Goal: Register for event/course

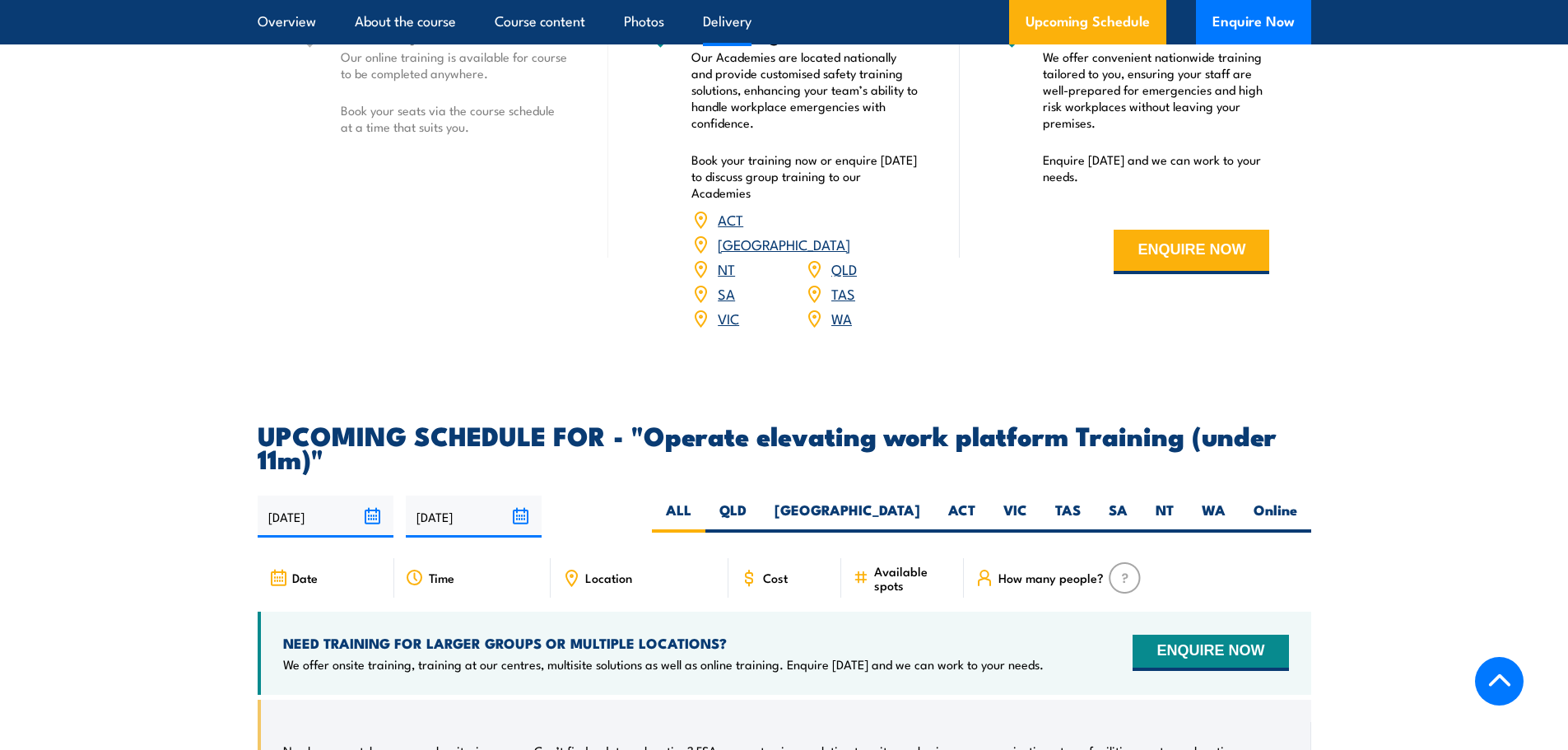
scroll to position [2223, 0]
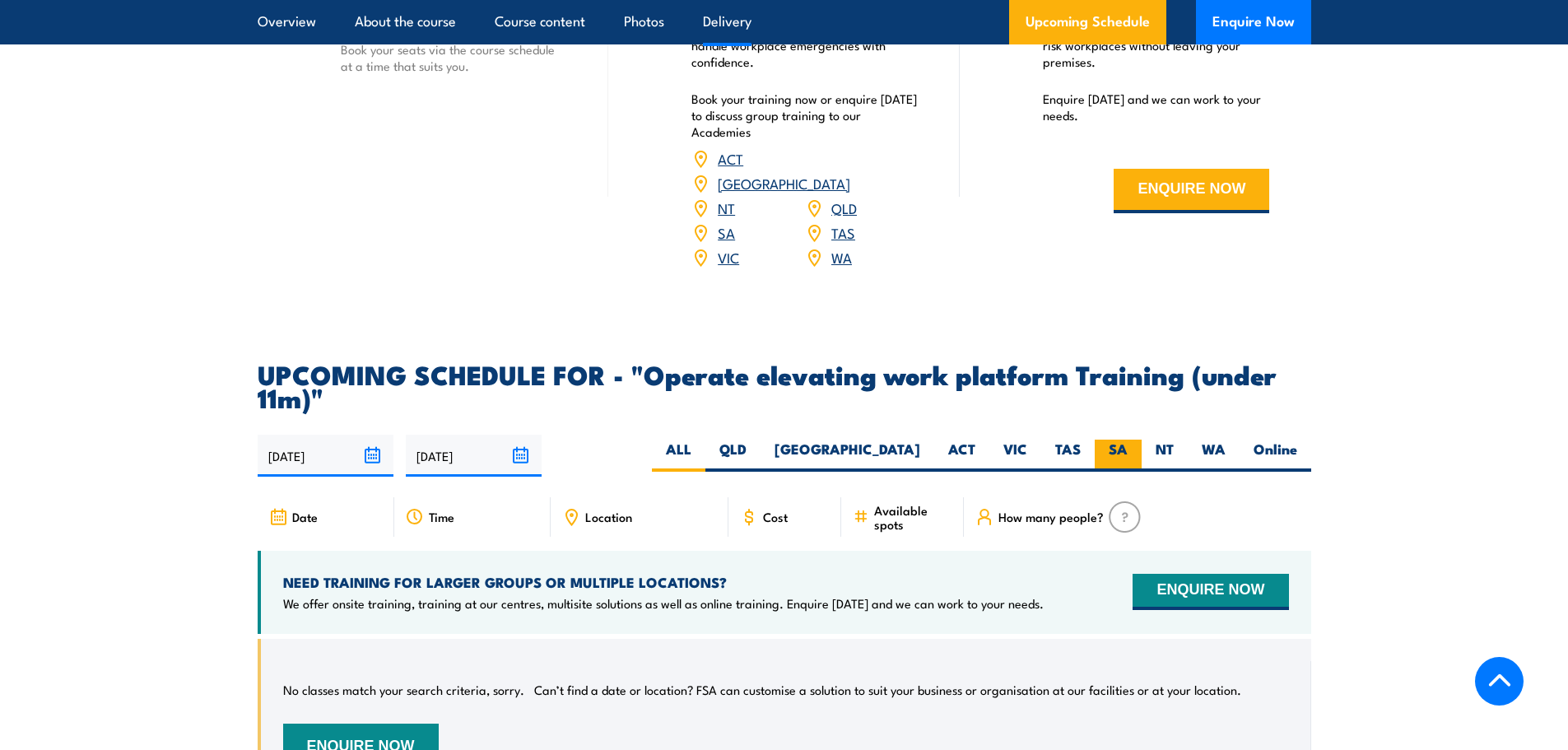
click at [1111, 439] on label "SA" at bounding box center [1117, 455] width 47 height 32
click at [1127, 439] on input "SA" at bounding box center [1132, 444] width 11 height 11
radio input "true"
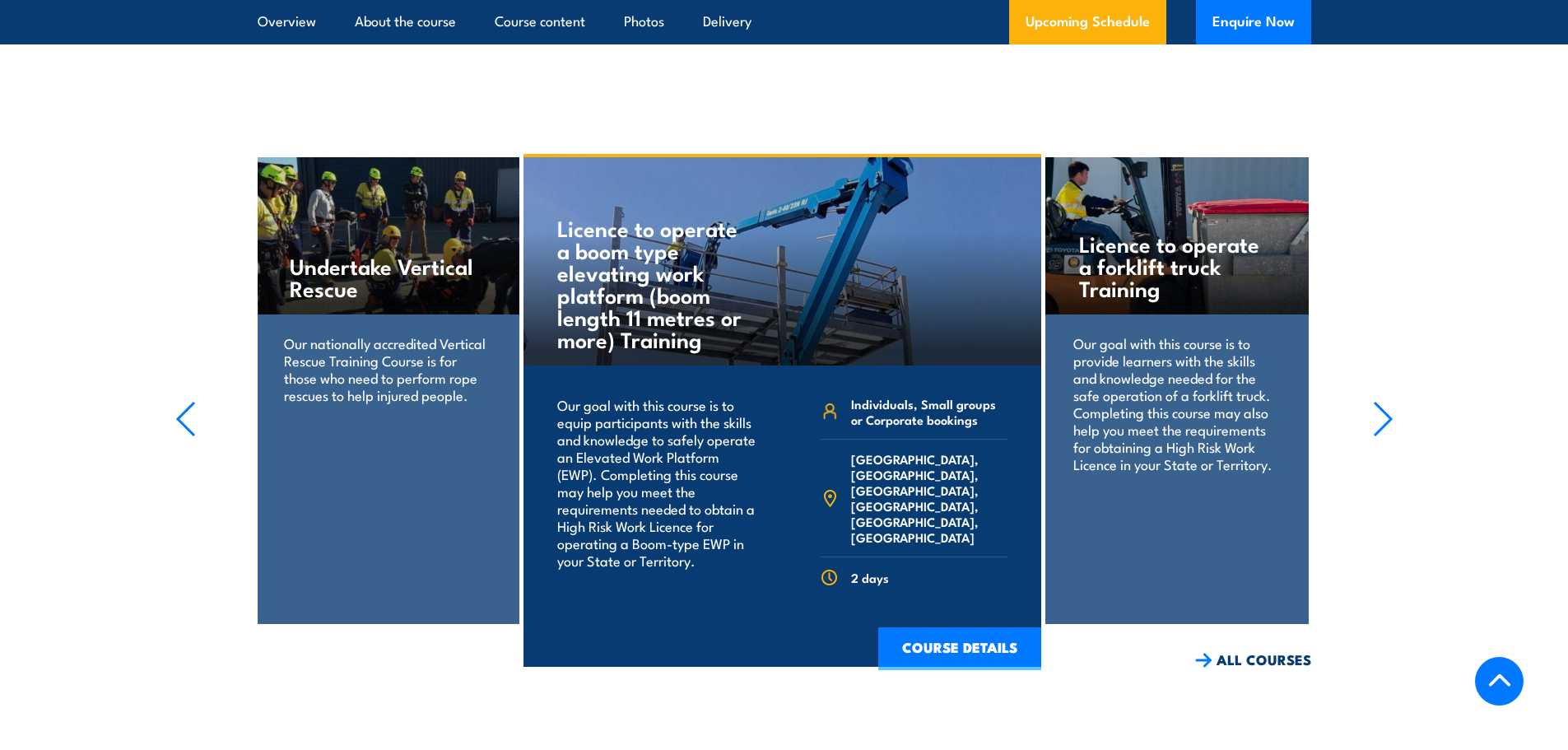
scroll to position [2972, 0]
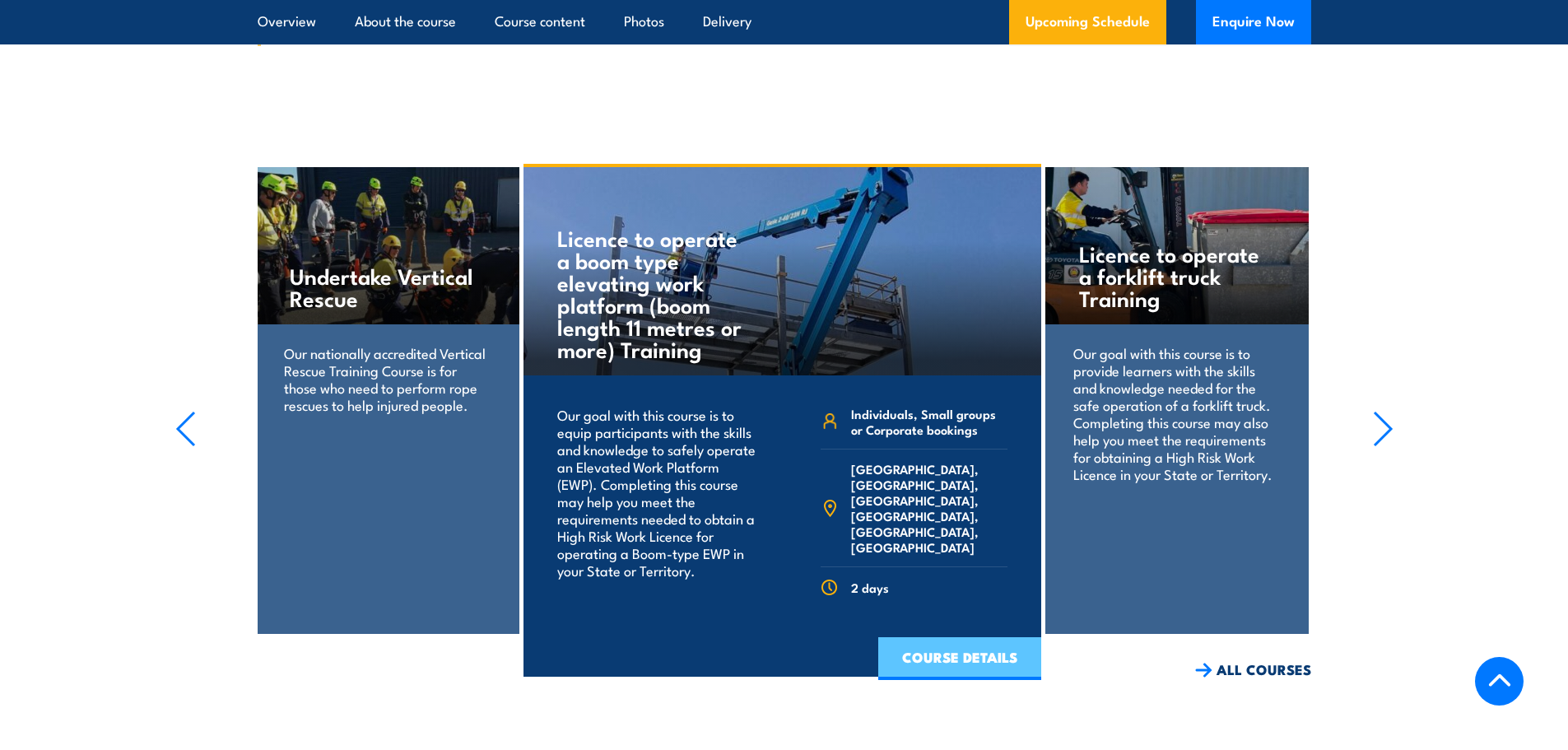
click at [954, 637] on link "COURSE DETAILS" at bounding box center [959, 658] width 163 height 43
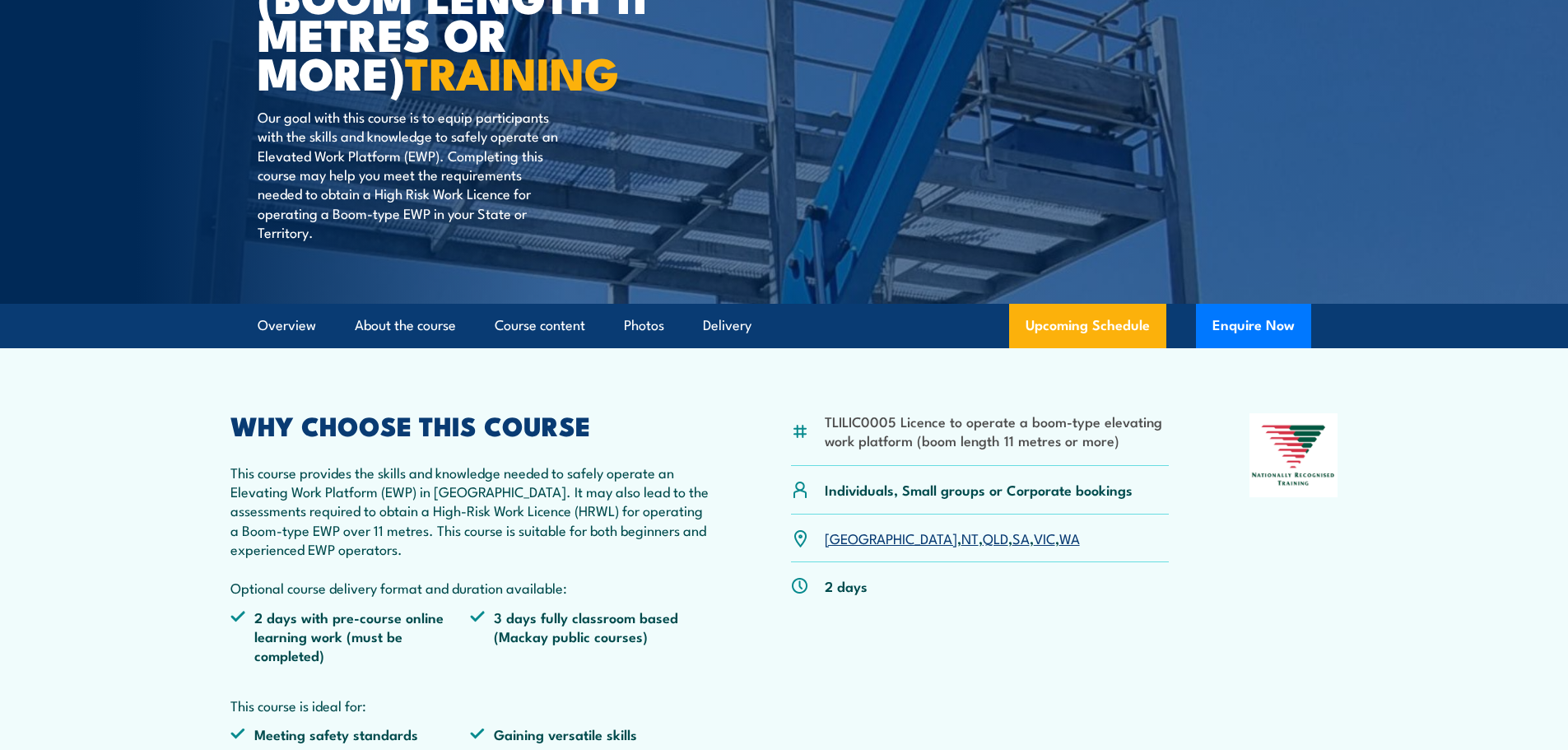
scroll to position [411, 0]
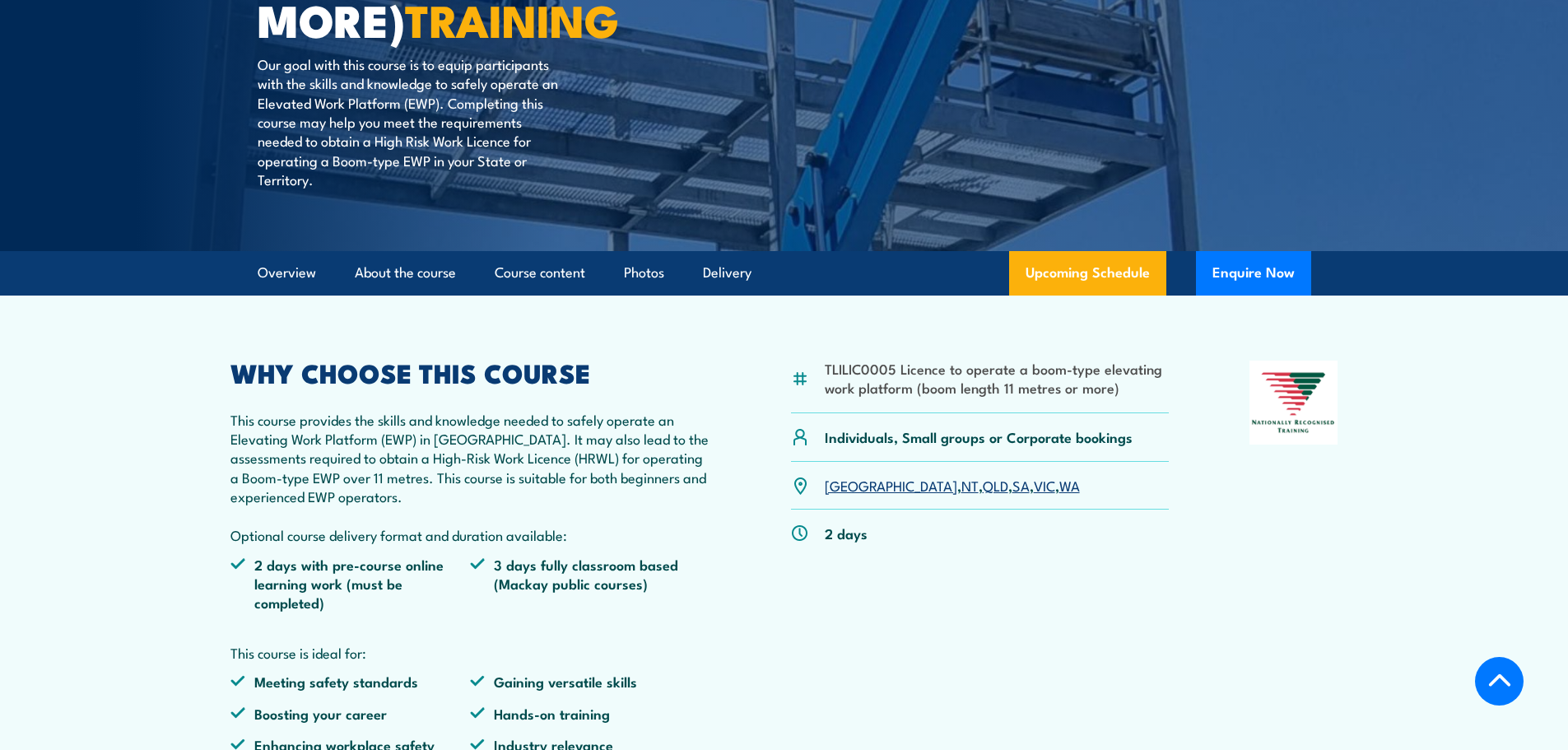
click at [1012, 485] on link "SA" at bounding box center [1020, 485] width 17 height 20
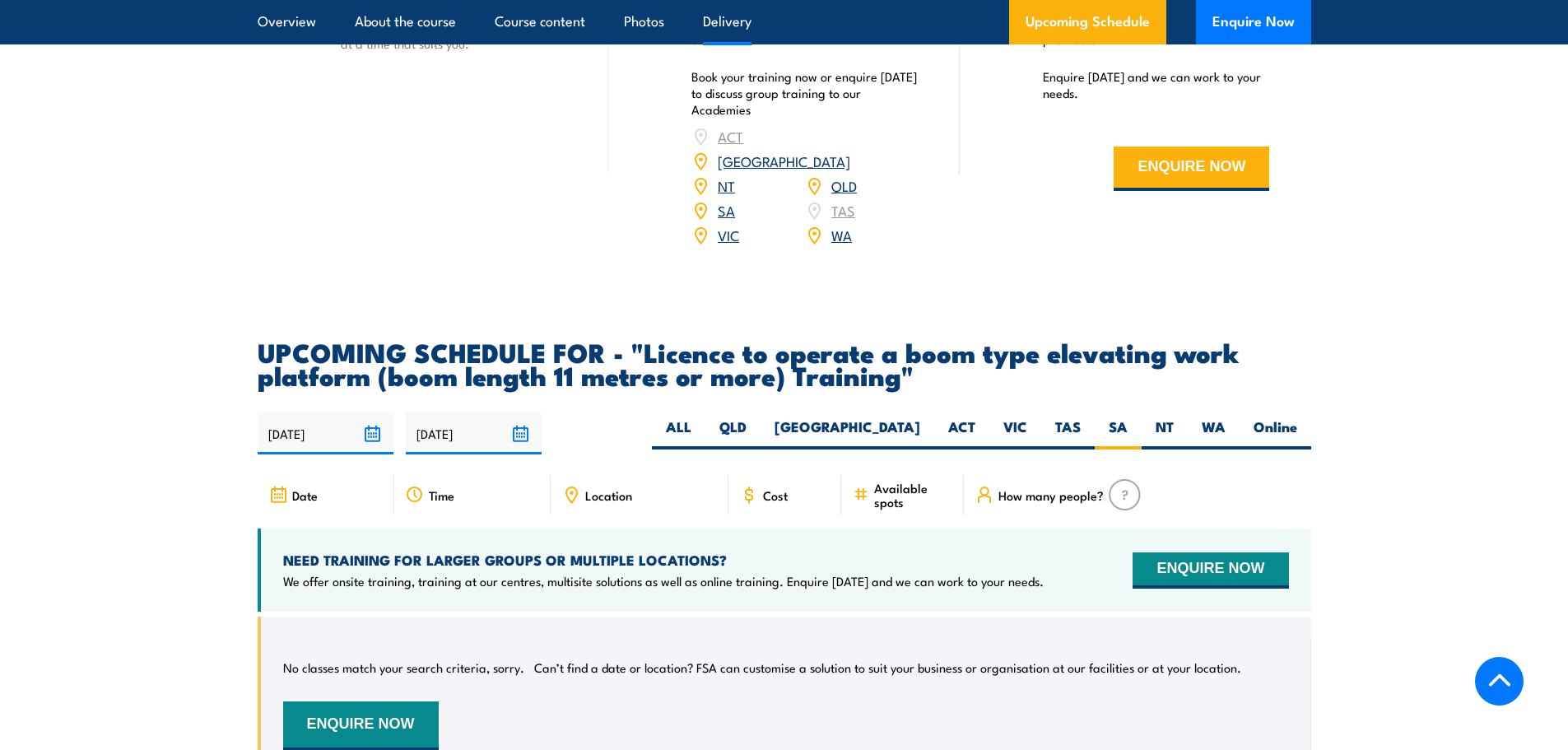
scroll to position [2575, 0]
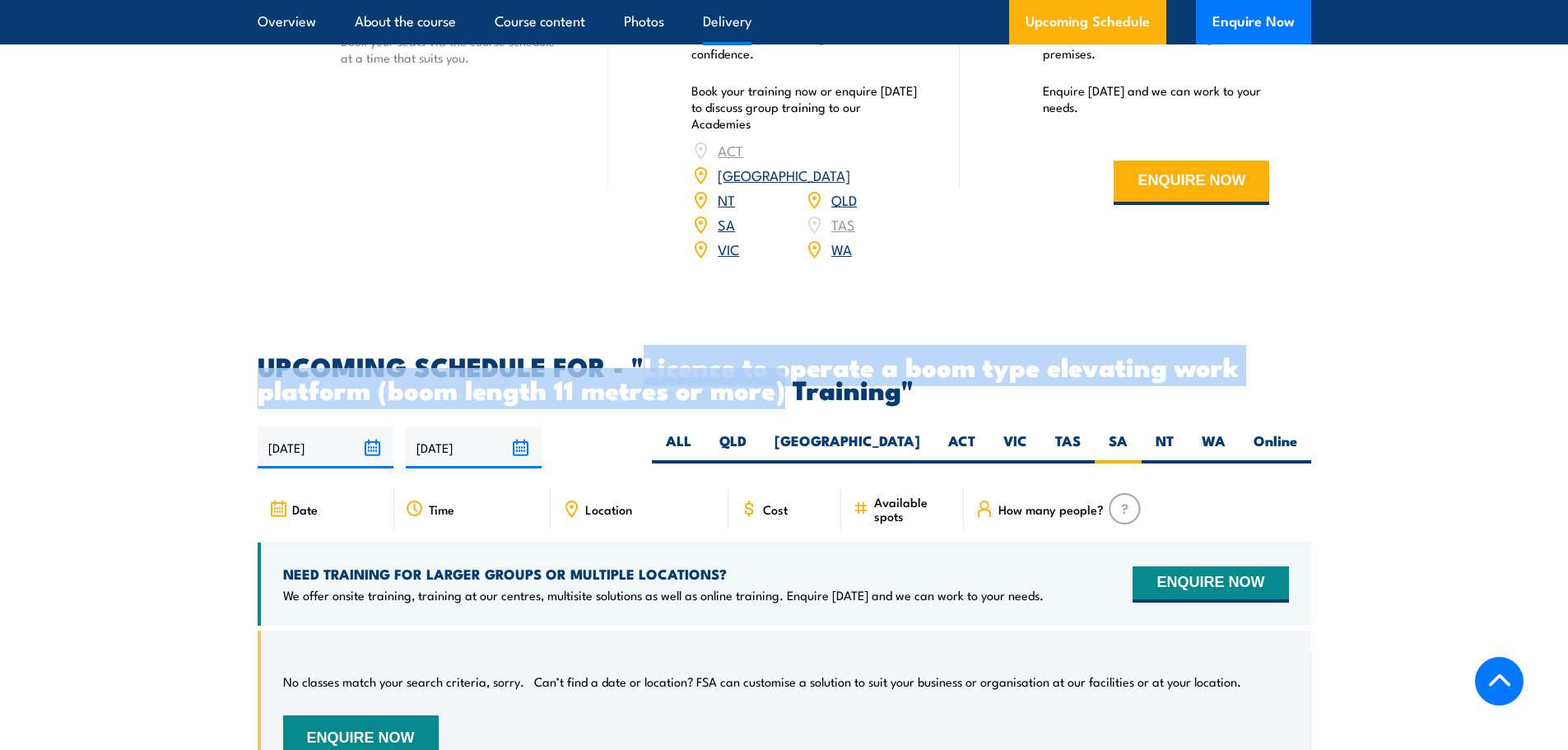
drag, startPoint x: 648, startPoint y: 340, endPoint x: 787, endPoint y: 369, distance: 142.0
click at [787, 369] on h2 "UPCOMING SCHEDULE FOR - "Licence to operate a boom type elevating work platform…" at bounding box center [784, 377] width 1053 height 46
copy h2 "Licence to operate a boom type elevating work platform (boom length 11 metres o…"
